Goal: Find contact information: Find contact information

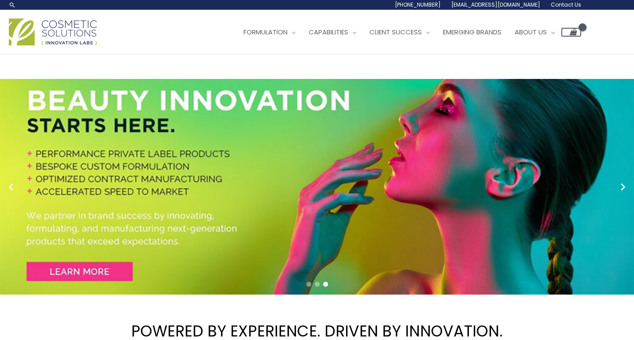
click at [0, 0] on span "[EMAIL_ADDRESS][DOMAIN_NAME]" at bounding box center [0, 0] width 0 height 0
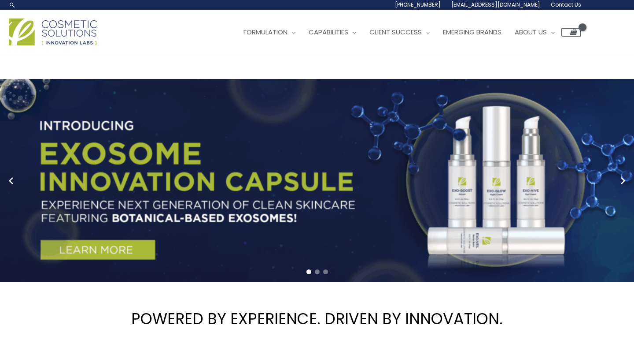
click at [0, 0] on span "Contact Us" at bounding box center [0, 0] width 0 height 0
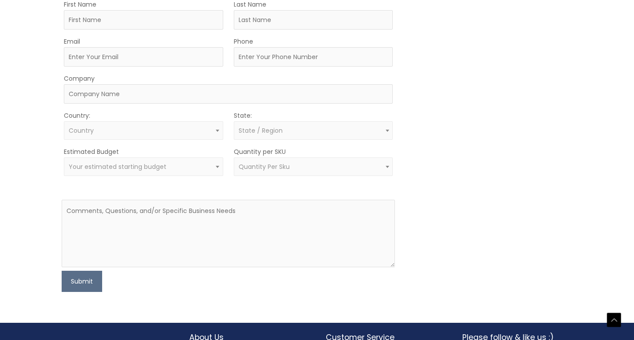
scroll to position [269, 0]
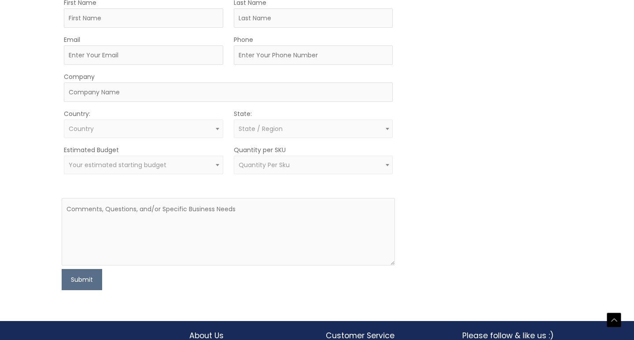
drag, startPoint x: 347, startPoint y: 146, endPoint x: 244, endPoint y: 146, distance: 103.1
copy td "[EMAIL_ADDRESS][DOMAIN_NAME]"
